Goal: Navigation & Orientation: Find specific page/section

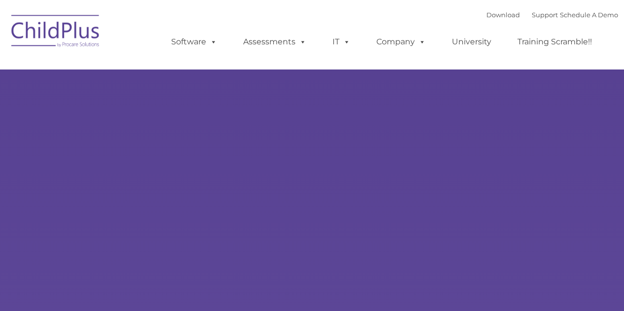
type input ""
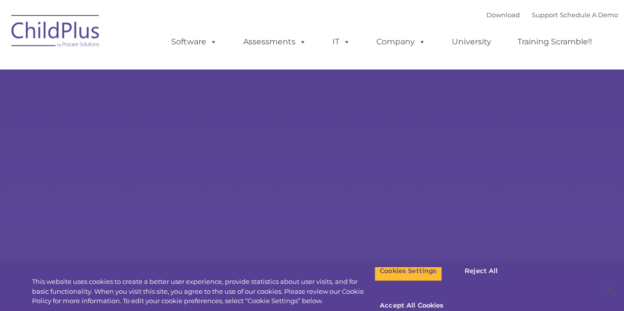
select select "MEDIUM"
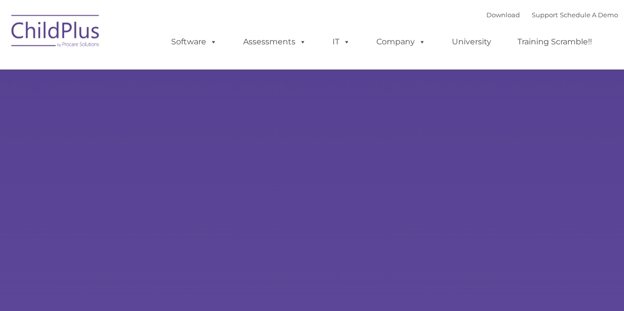
type input ""
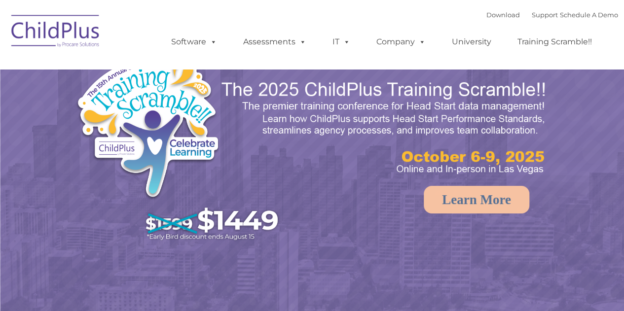
select select "MEDIUM"
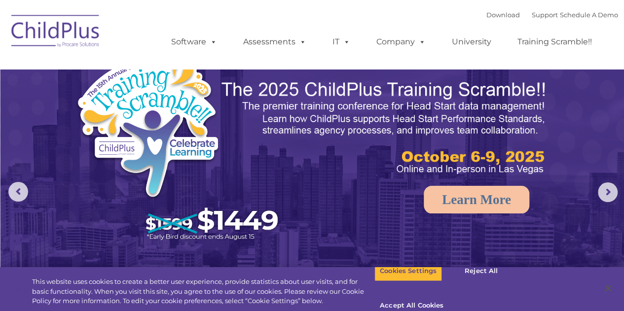
click at [431, 31] on ul "Software ChildPlus: The original and most widely-used Head Start data managemen…" at bounding box center [384, 41] width 466 height 39
